Goal: Task Accomplishment & Management: Manage account settings

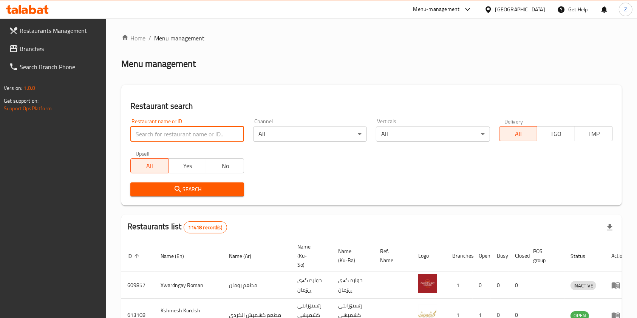
click at [202, 131] on input "search" at bounding box center [187, 134] width 114 height 15
click at [176, 133] on input "search" at bounding box center [187, 134] width 114 height 15
type input "ش"
type input "alfath"
click button "Search" at bounding box center [187, 189] width 114 height 14
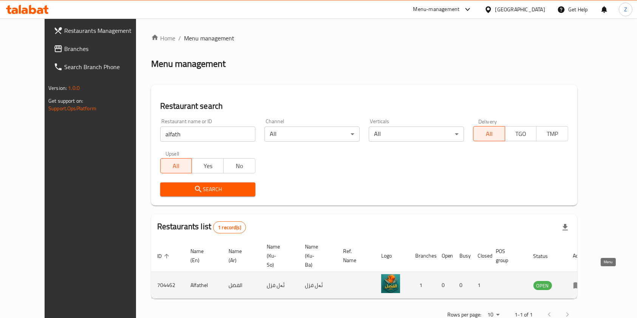
click at [582, 281] on icon "enhanced table" at bounding box center [577, 285] width 9 height 9
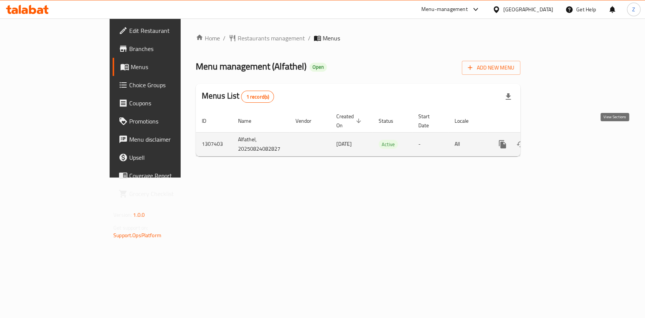
click at [561, 140] on icon "enhanced table" at bounding box center [556, 144] width 9 height 9
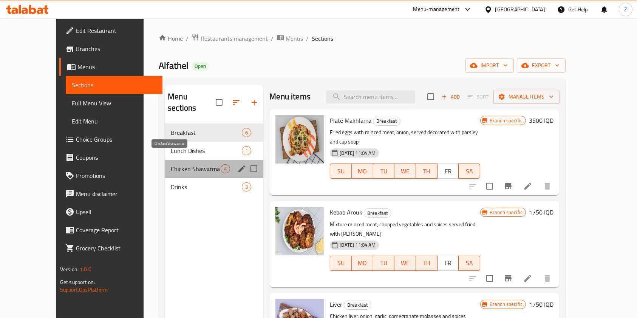
click at [186, 164] on span "Chicken Shawarma" at bounding box center [196, 168] width 50 height 9
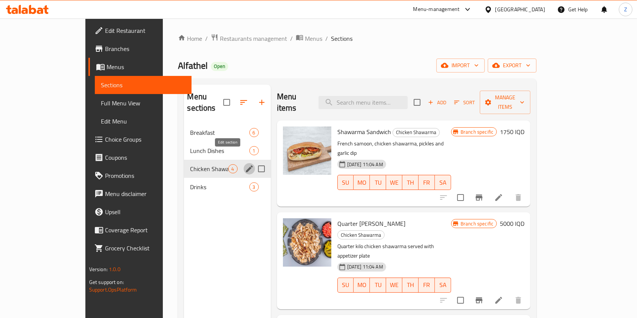
click at [245, 164] on icon "edit" at bounding box center [249, 168] width 9 height 9
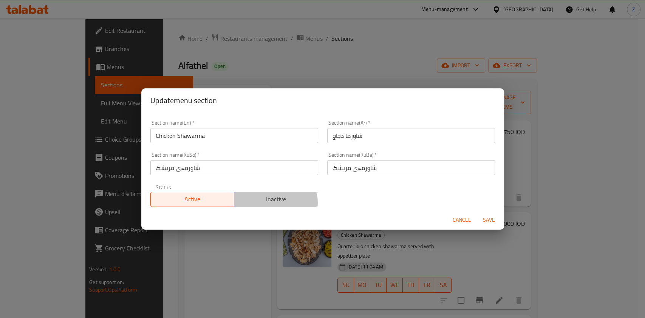
click at [269, 203] on span "Inactive" at bounding box center [276, 199] width 78 height 11
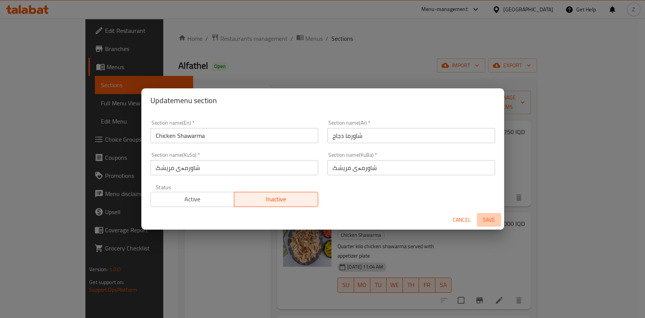
click at [497, 218] on span "Save" at bounding box center [489, 219] width 18 height 9
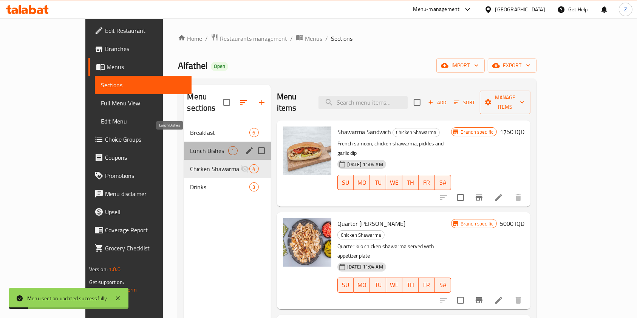
click at [190, 146] on span "Lunch Dishes" at bounding box center [209, 150] width 38 height 9
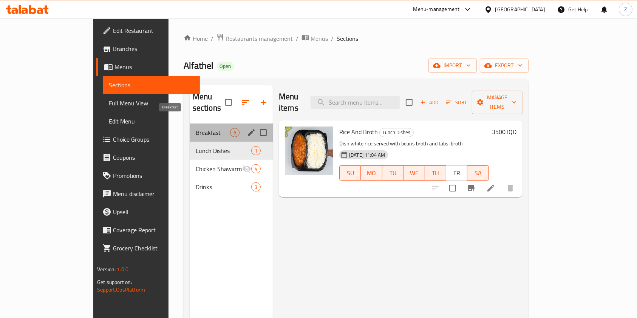
click at [196, 128] on span "Breakfast" at bounding box center [213, 132] width 34 height 9
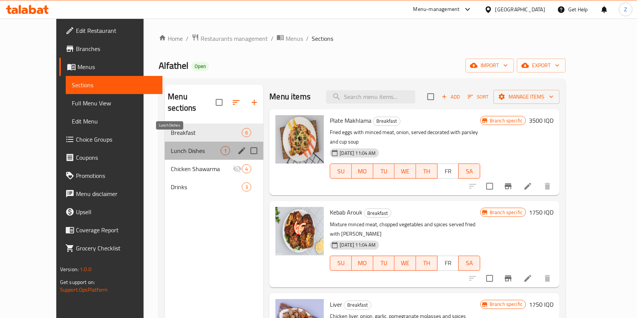
click at [204, 146] on span "Lunch Dishes" at bounding box center [196, 150] width 50 height 9
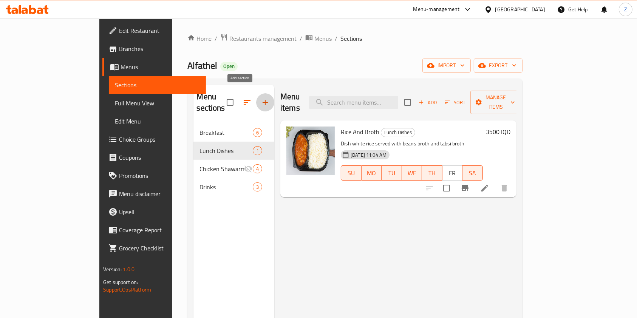
click at [261, 98] on icon "button" at bounding box center [265, 102] width 9 height 9
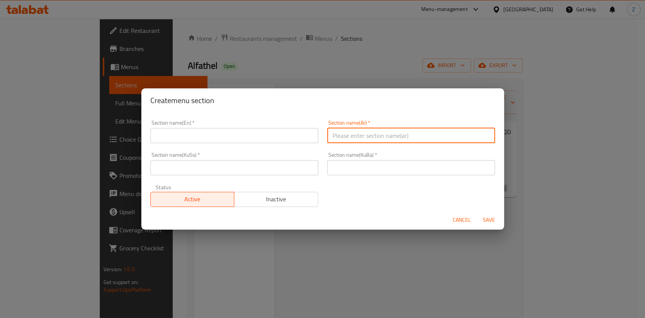
click at [350, 131] on input "text" at bounding box center [411, 135] width 168 height 15
type input "s"
type input "سندويشات"
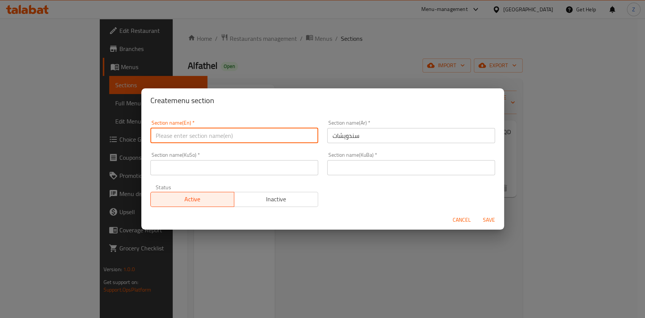
click at [296, 128] on input "text" at bounding box center [234, 135] width 168 height 15
type input "Sandwiches"
click at [349, 133] on input "سندويشات" at bounding box center [411, 135] width 168 height 15
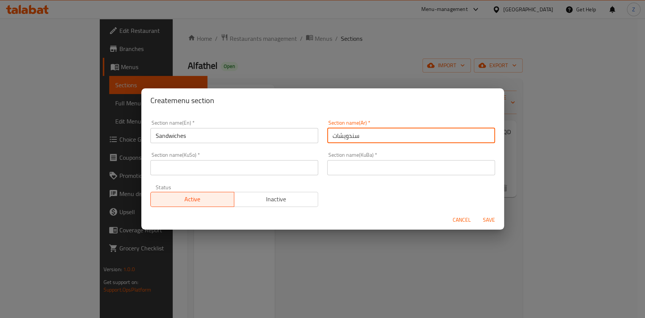
click at [349, 133] on input "سندويشات" at bounding box center [411, 135] width 168 height 15
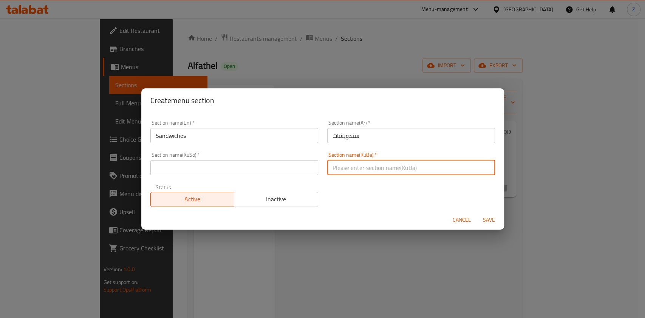
click at [360, 169] on input "text" at bounding box center [411, 167] width 168 height 15
paste input "سندويشات"
type input "سندويشات"
click at [256, 160] on input "text" at bounding box center [234, 167] width 168 height 15
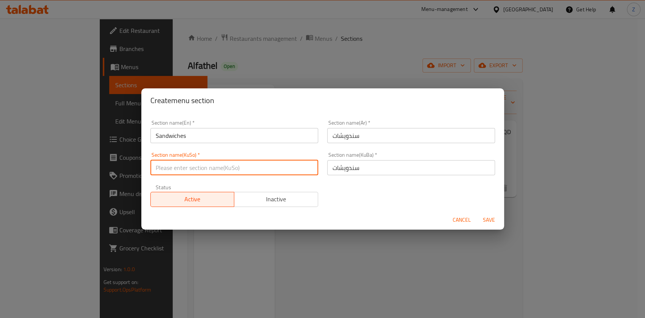
paste input "سندويشات"
type input "سندويشات"
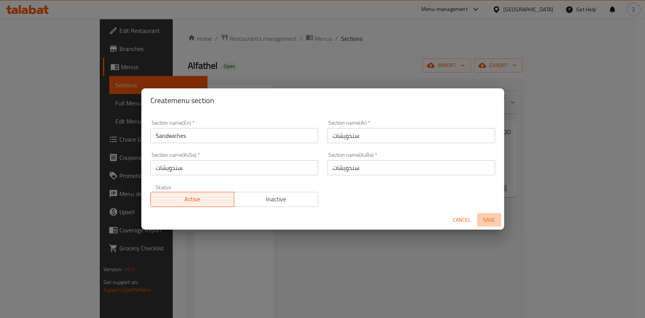
click at [488, 223] on span "Save" at bounding box center [489, 219] width 18 height 9
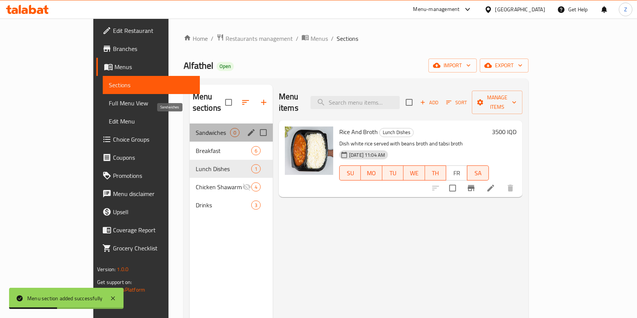
click at [196, 128] on span "Sandwiches" at bounding box center [213, 132] width 34 height 9
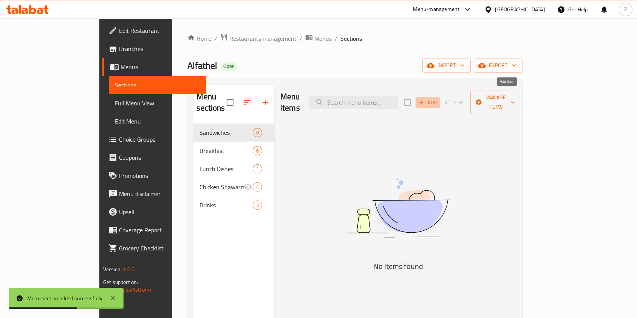
click at [424, 99] on icon "button" at bounding box center [421, 102] width 7 height 7
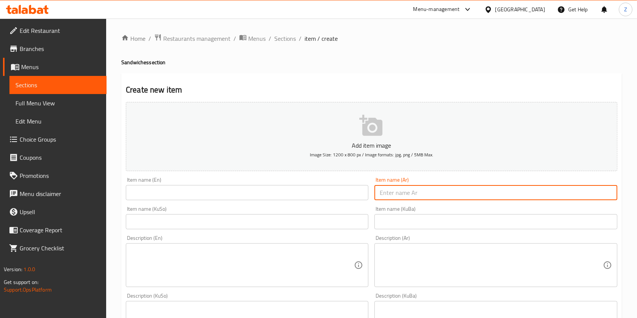
click at [425, 191] on input "text" at bounding box center [495, 192] width 242 height 15
type input "f"
click at [329, 191] on input "text" at bounding box center [247, 192] width 242 height 15
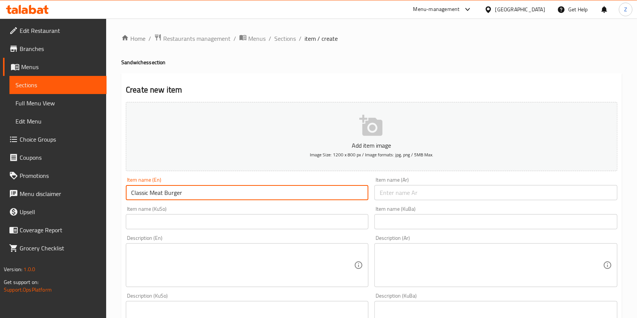
click at [153, 191] on input "Classic Meat Burger" at bounding box center [247, 192] width 242 height 15
type input "Classic Burger"
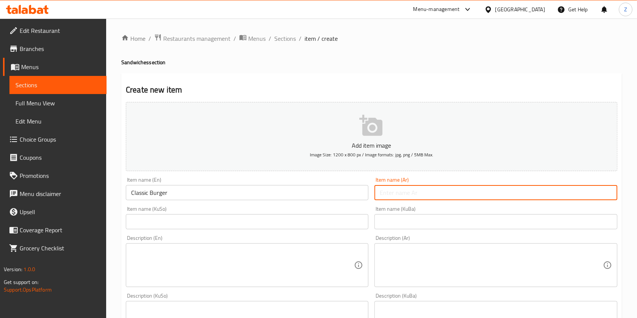
click at [393, 191] on input "text" at bounding box center [495, 192] width 242 height 15
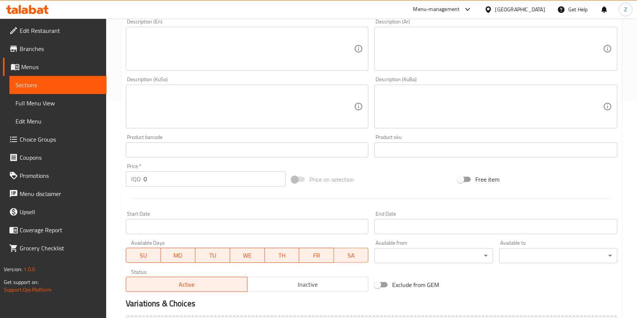
scroll to position [225, 0]
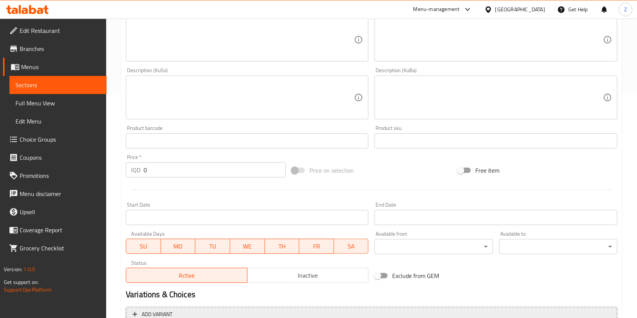
type input "بركر كلاسك"
click at [193, 172] on input "0" at bounding box center [215, 169] width 142 height 15
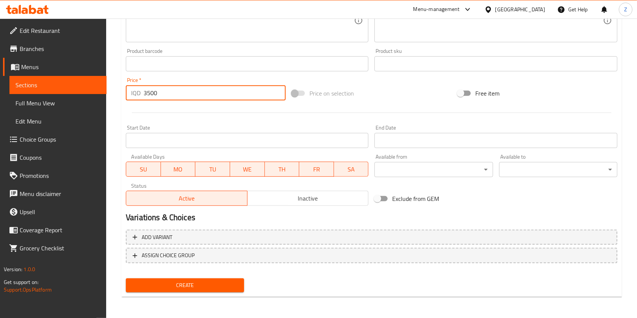
type input "3500"
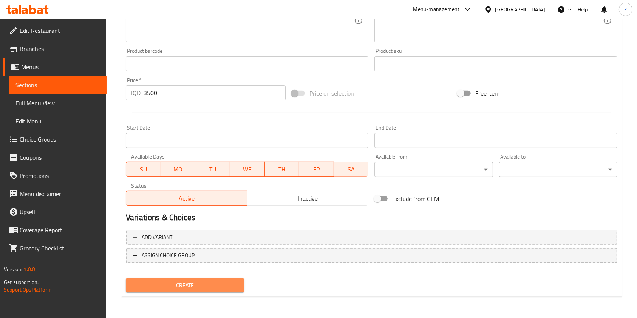
click at [195, 283] on span "Create" at bounding box center [185, 285] width 106 height 9
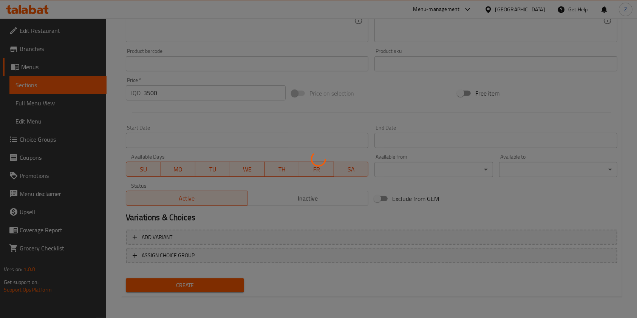
type input "0"
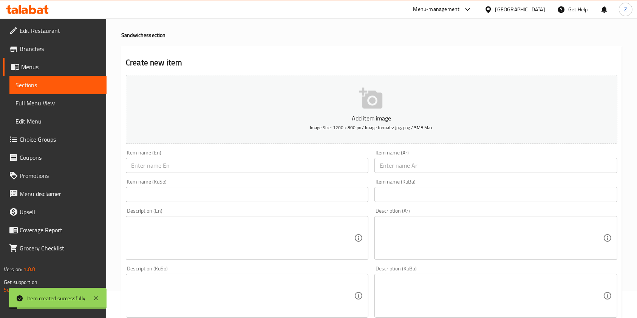
scroll to position [0, 0]
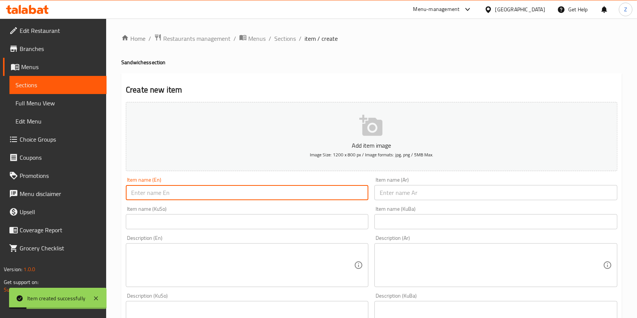
click at [199, 194] on input "text" at bounding box center [247, 192] width 242 height 15
click at [153, 189] on input "Cheese Meat Burger" at bounding box center [247, 192] width 242 height 15
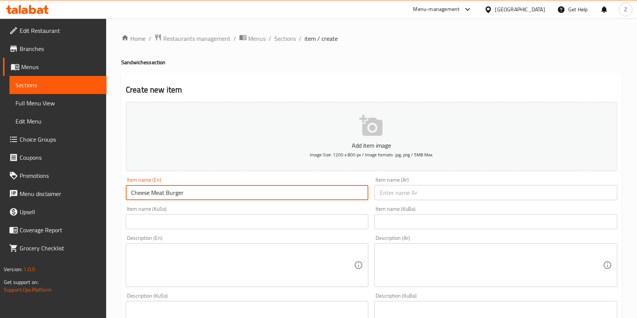
click at [153, 189] on input "Cheese Meat Burger" at bounding box center [247, 192] width 242 height 15
type input "Cheese Burger"
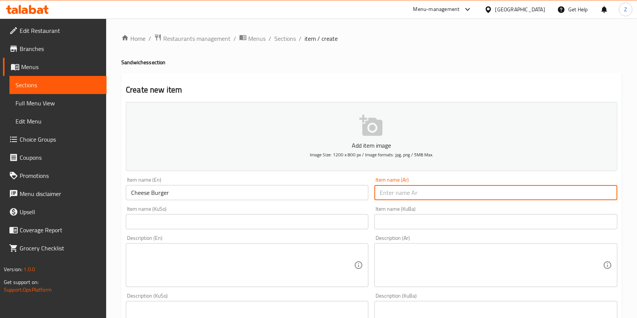
click at [436, 194] on input "text" at bounding box center [495, 192] width 242 height 15
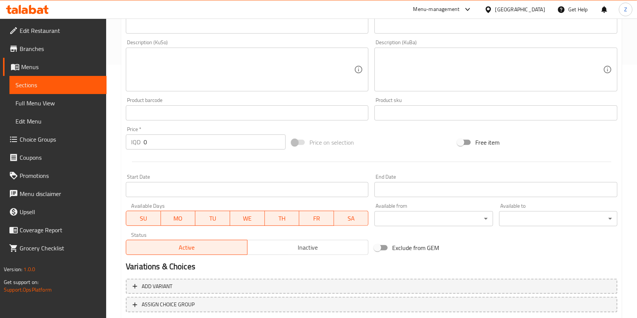
scroll to position [273, 0]
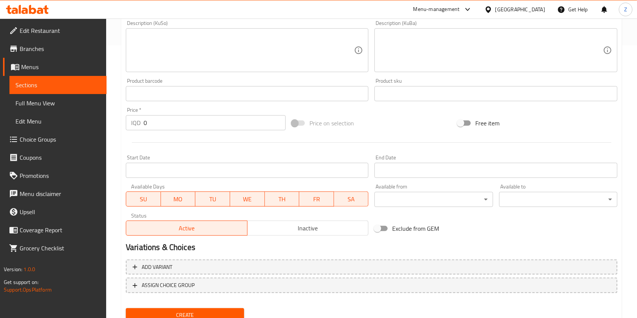
type input "بركر بالجبن"
click at [188, 123] on input "0" at bounding box center [215, 122] width 142 height 15
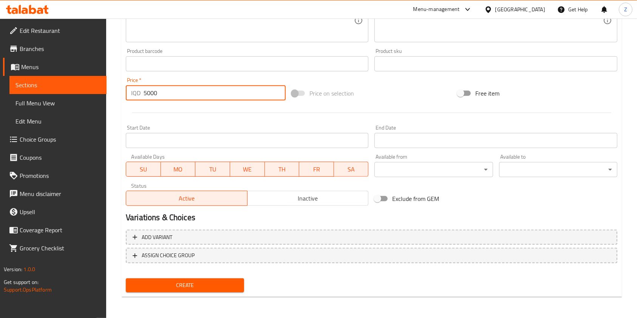
type input "5000"
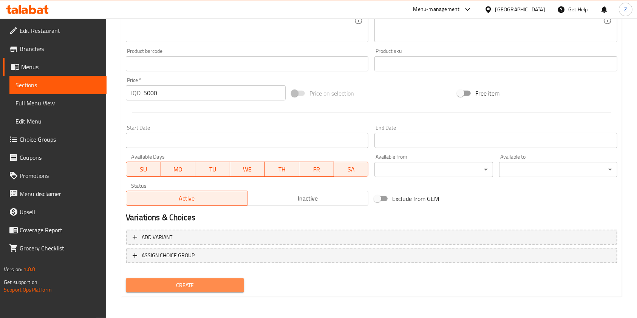
click at [191, 283] on span "Create" at bounding box center [185, 285] width 106 height 9
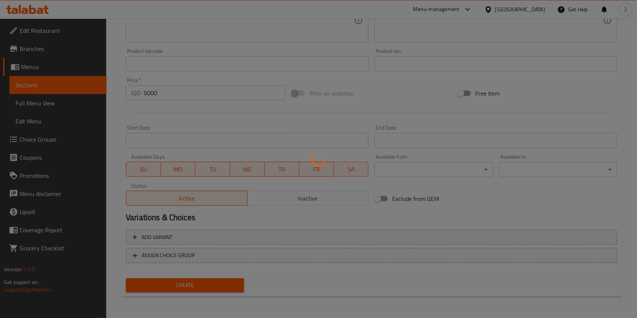
type input "0"
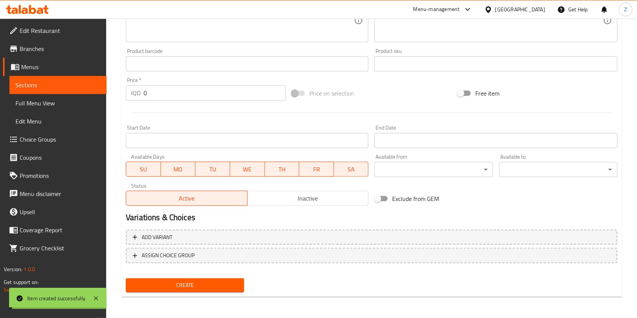
scroll to position [0, 0]
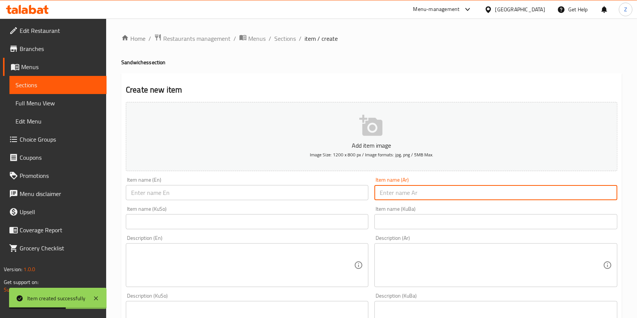
click at [402, 191] on input "text" at bounding box center [495, 192] width 242 height 15
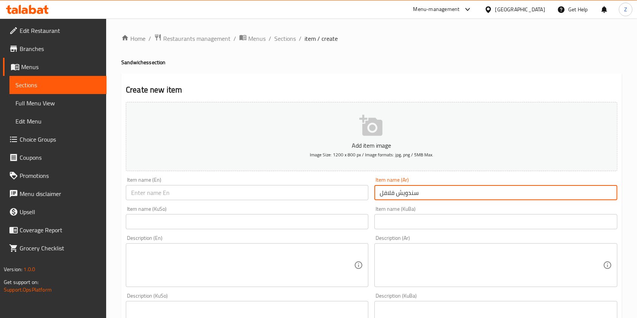
type input "سندويش فلافل"
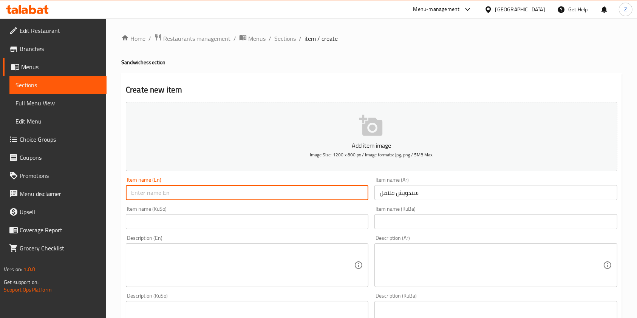
click at [343, 194] on input "text" at bounding box center [247, 192] width 242 height 15
click at [163, 193] on input "Falafel Sandwich" at bounding box center [247, 192] width 242 height 15
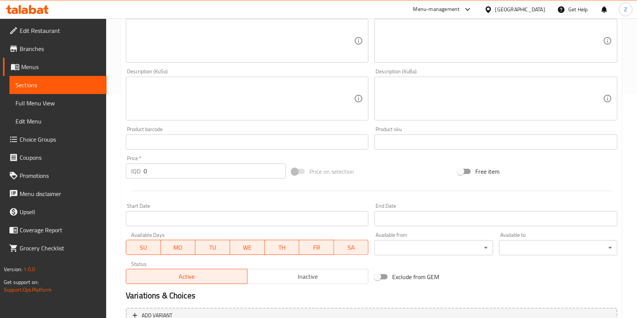
scroll to position [302, 0]
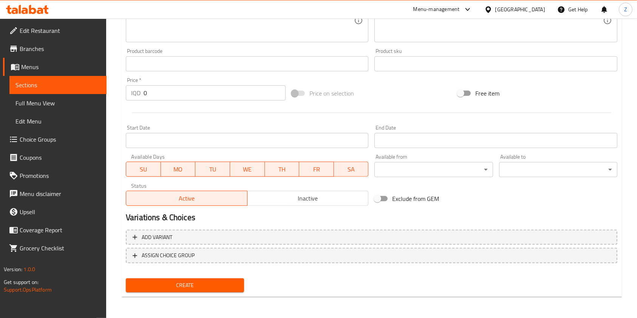
type input "Falafel Sandwich"
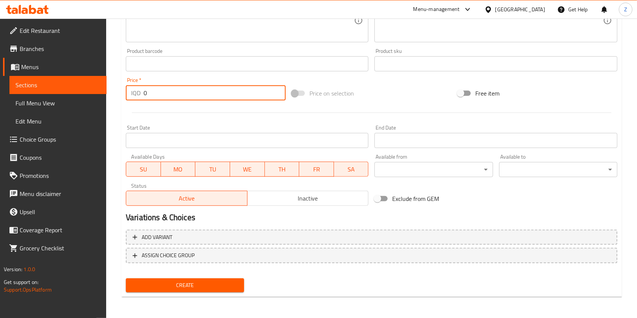
click at [181, 94] on input "0" at bounding box center [215, 92] width 142 height 15
type input "1000"
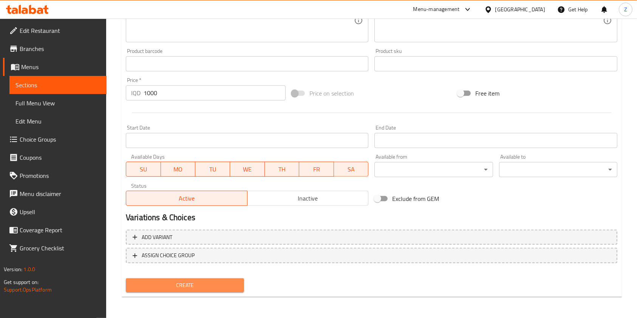
click at [175, 279] on button "Create" at bounding box center [185, 285] width 118 height 14
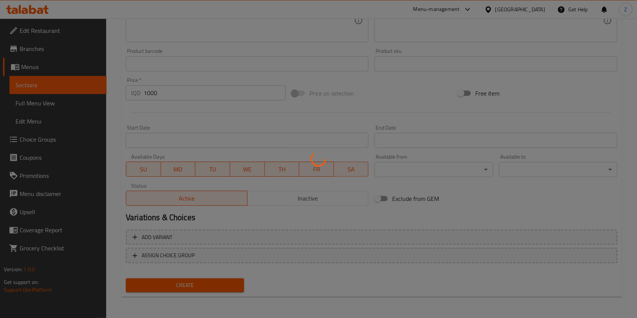
type input "0"
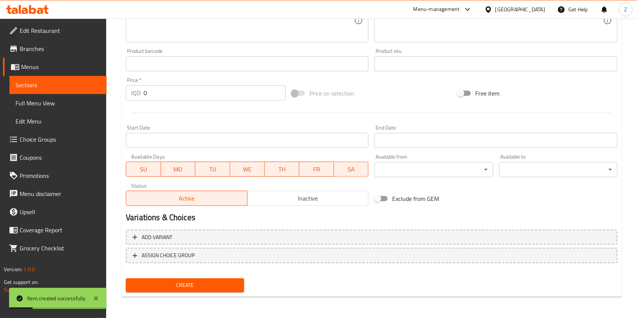
scroll to position [0, 0]
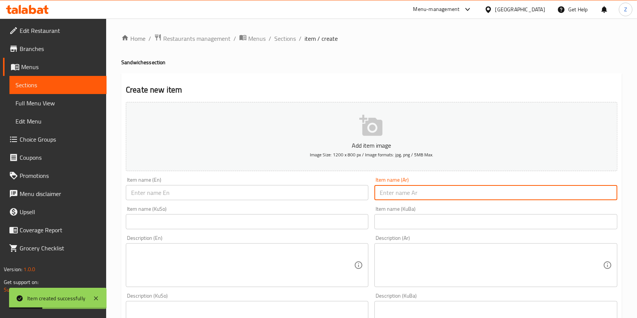
click at [412, 193] on input "text" at bounding box center [495, 192] width 242 height 15
type input "'"
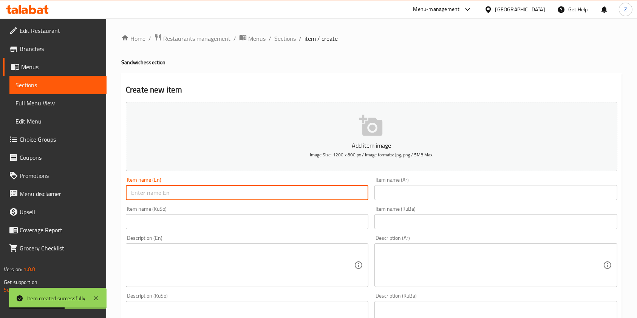
click at [340, 188] on input "text" at bounding box center [247, 192] width 242 height 15
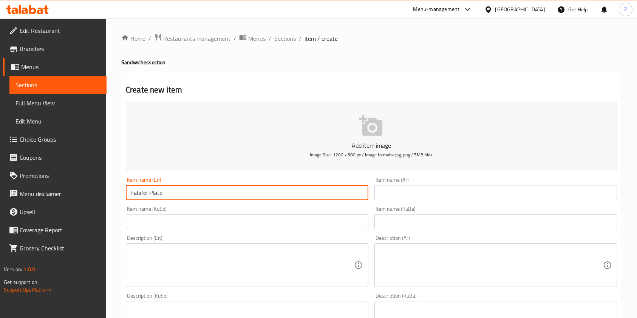
type input "Falafel Plate"
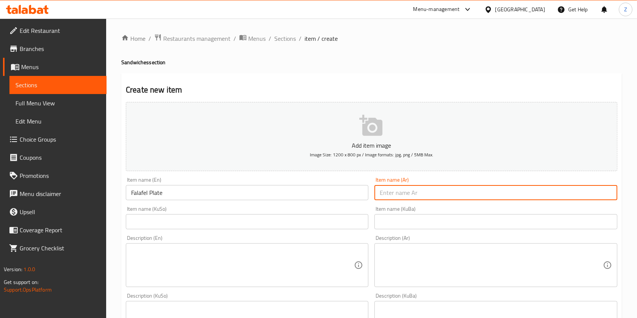
click at [388, 190] on input "text" at bounding box center [495, 192] width 242 height 15
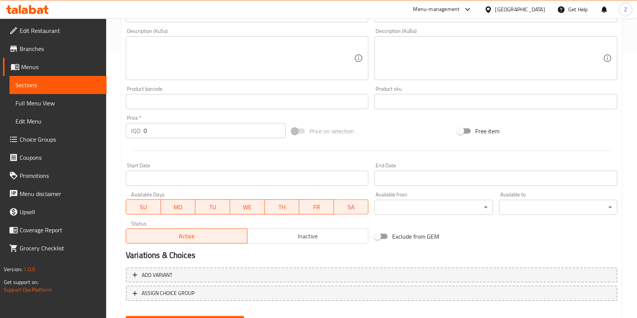
scroll to position [302, 0]
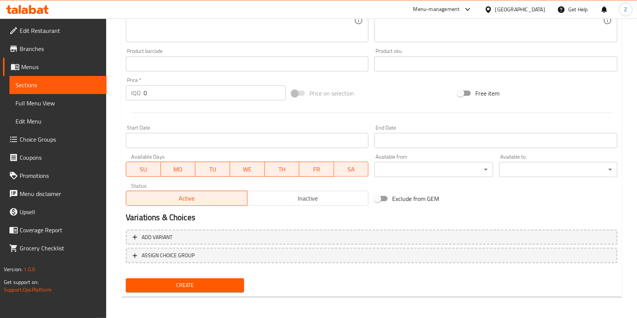
type input "طبق فلافل"
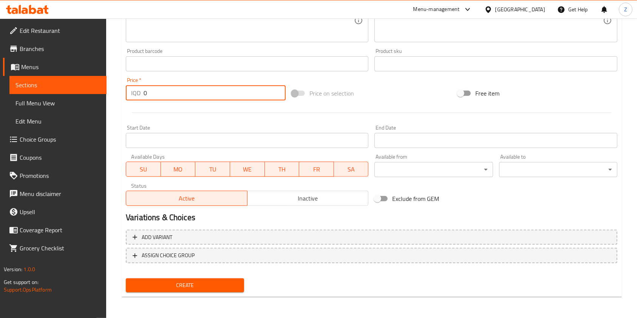
click at [190, 96] on input "0" at bounding box center [215, 92] width 142 height 15
type input "3500"
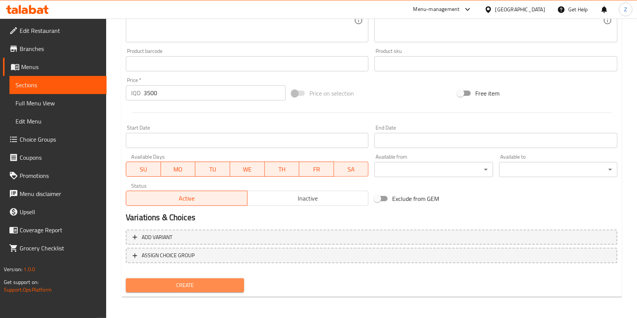
click at [184, 289] on span "Create" at bounding box center [185, 285] width 106 height 9
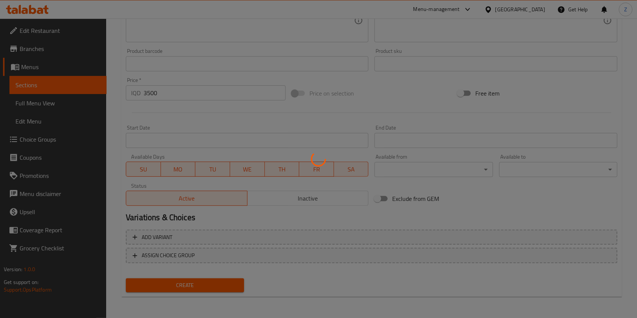
type input "0"
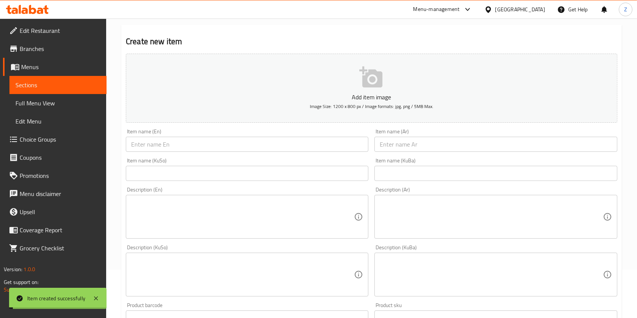
scroll to position [0, 0]
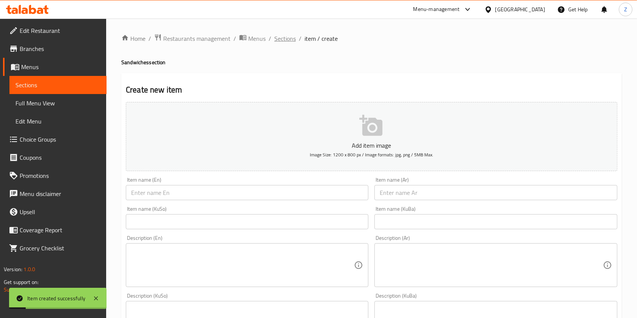
click at [284, 43] on span "Sections" at bounding box center [285, 38] width 22 height 9
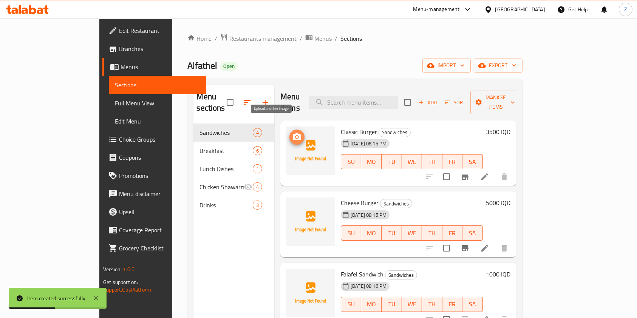
click at [293, 133] on icon "upload picture" at bounding box center [297, 136] width 8 height 7
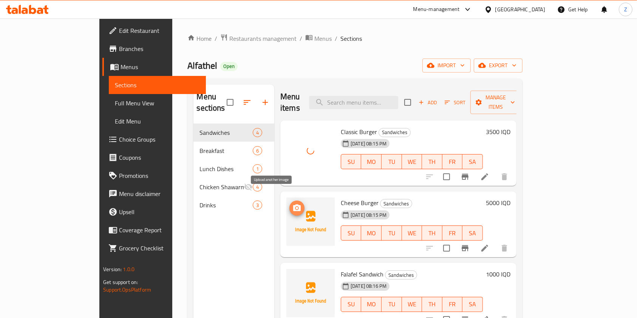
click at [289, 204] on span "upload picture" at bounding box center [296, 208] width 15 height 9
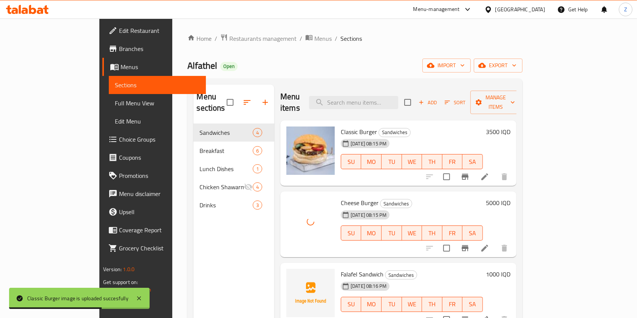
scroll to position [106, 0]
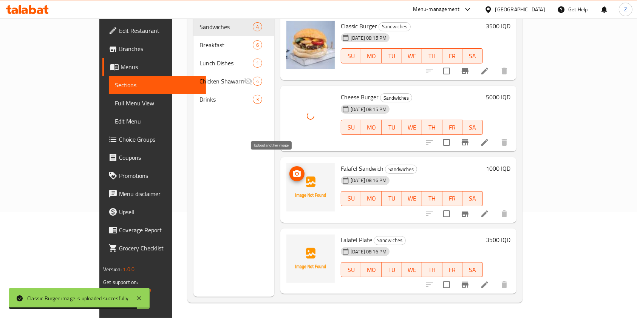
click at [292, 169] on icon "upload picture" at bounding box center [296, 173] width 9 height 9
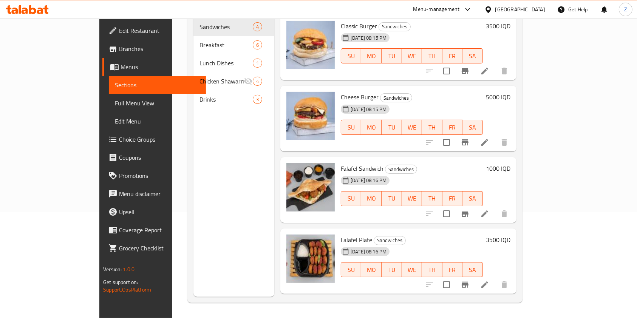
scroll to position [0, 0]
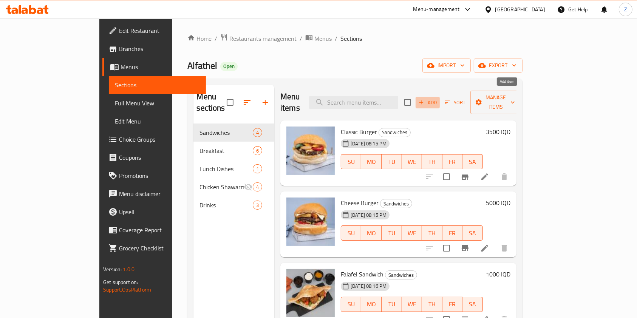
click at [438, 100] on span "Add" at bounding box center [427, 102] width 20 height 9
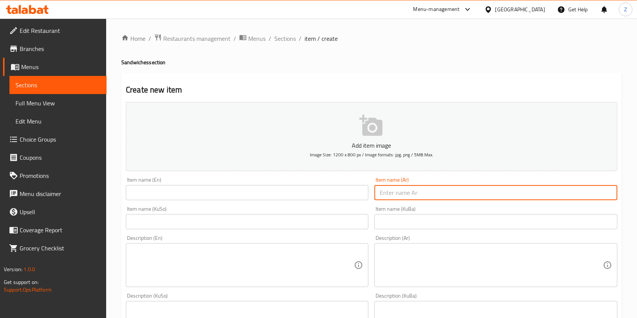
click at [414, 189] on input "text" at bounding box center [495, 192] width 242 height 15
type input "ط"
type input "طبق فنكر"
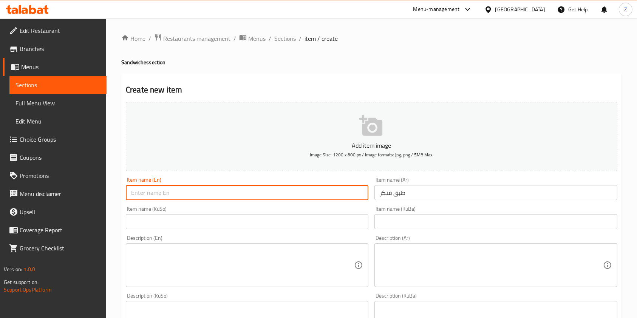
click at [363, 189] on input "text" at bounding box center [247, 192] width 242 height 15
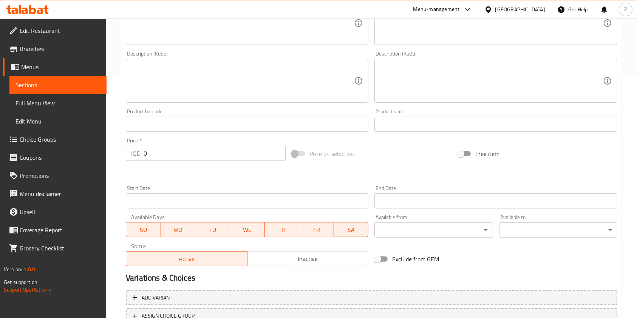
scroll to position [302, 0]
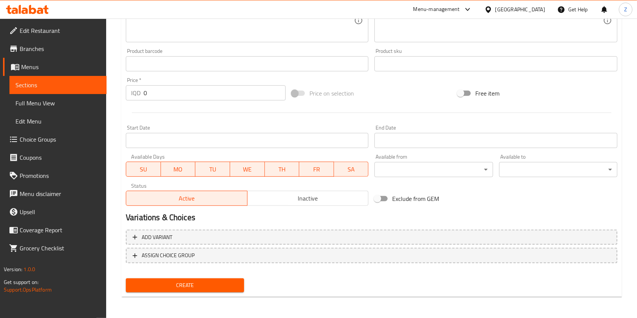
type input "Frise Plate"
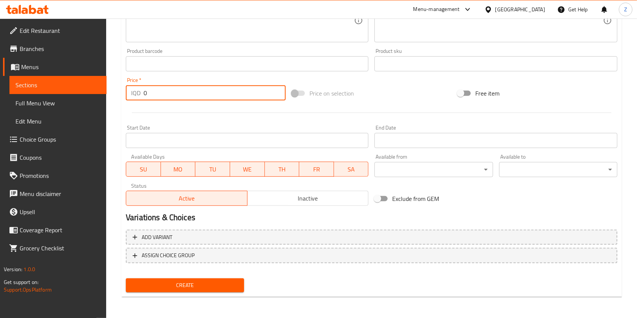
click at [190, 92] on input "0" at bounding box center [215, 92] width 142 height 15
type input "1500"
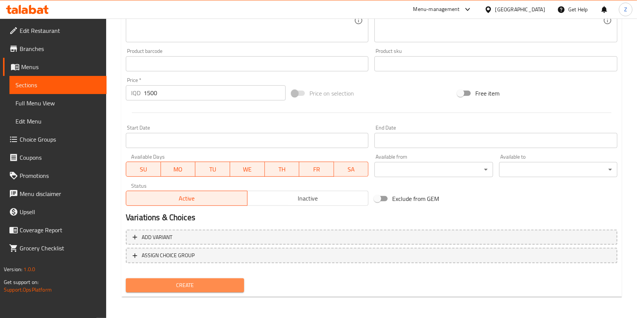
click at [195, 285] on span "Create" at bounding box center [185, 285] width 106 height 9
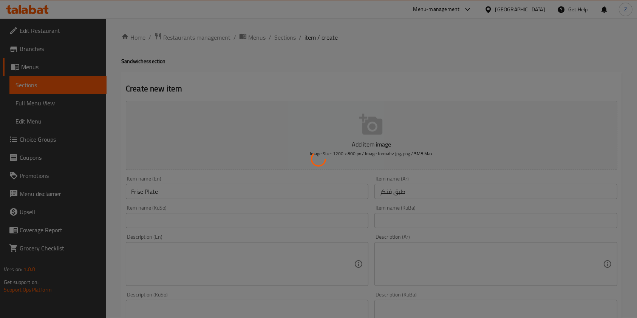
scroll to position [0, 0]
type input "0"
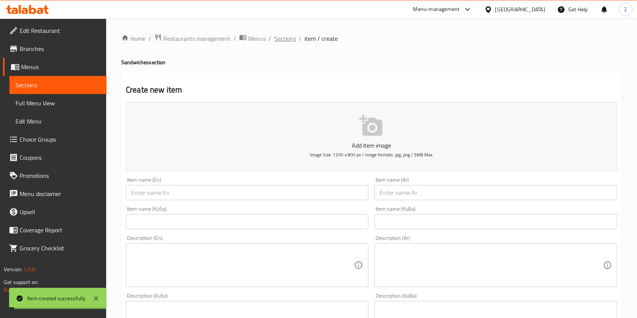
click at [285, 38] on span "Sections" at bounding box center [285, 38] width 22 height 9
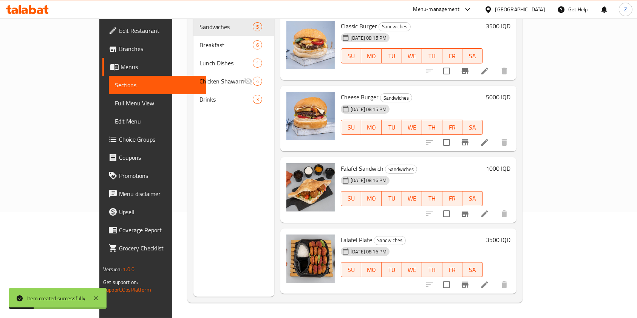
scroll to position [57, 0]
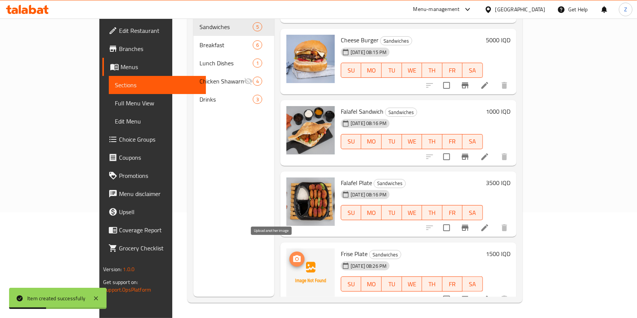
click at [292, 255] on icon "upload picture" at bounding box center [296, 259] width 9 height 9
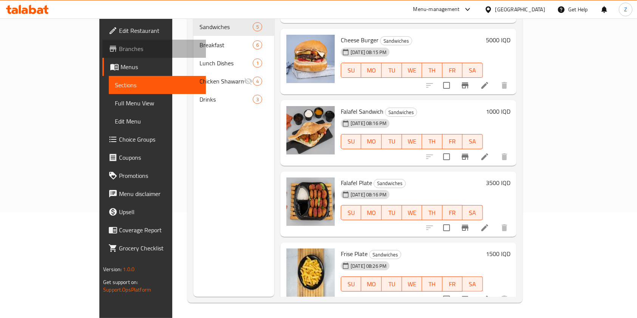
click at [119, 46] on span "Branches" at bounding box center [159, 48] width 81 height 9
